Goal: Navigation & Orientation: Go to known website

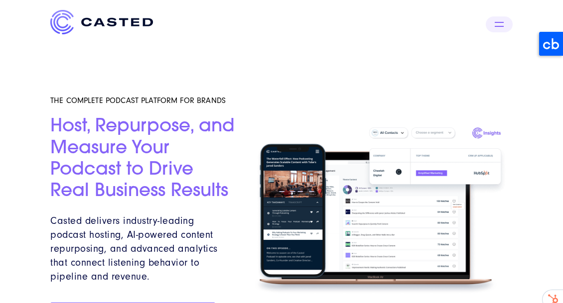
click at [126, 16] on img at bounding box center [101, 22] width 103 height 24
click at [123, 21] on img at bounding box center [101, 22] width 103 height 24
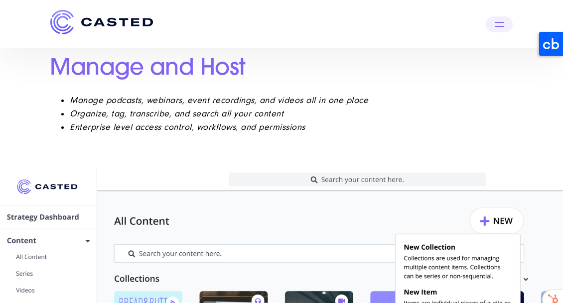
scroll to position [1625, 0]
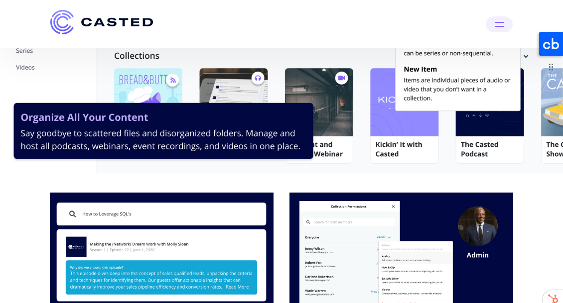
click at [539, 43] on icon at bounding box center [551, 44] width 24 height 24
